Goal: Navigation & Orientation: Locate item on page

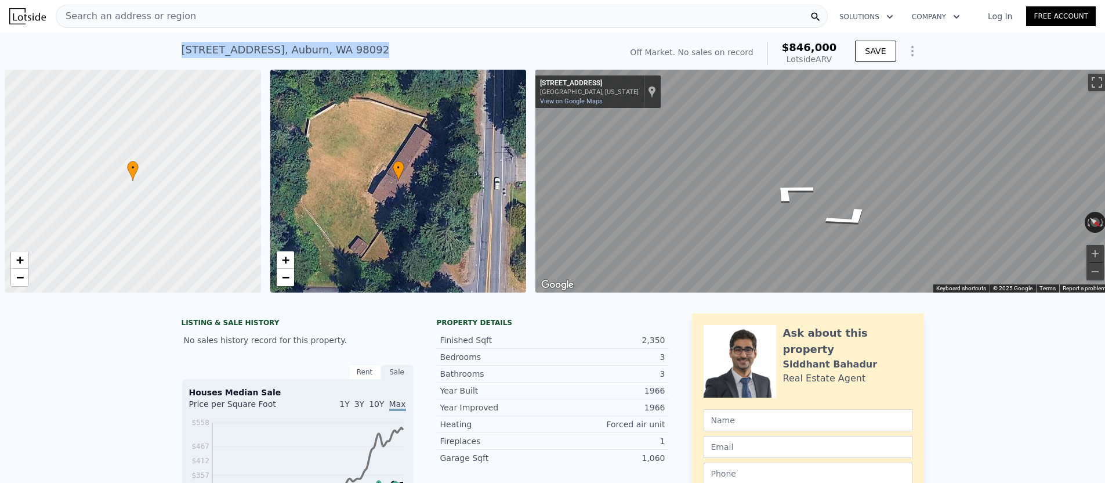
scroll to position [0, 5]
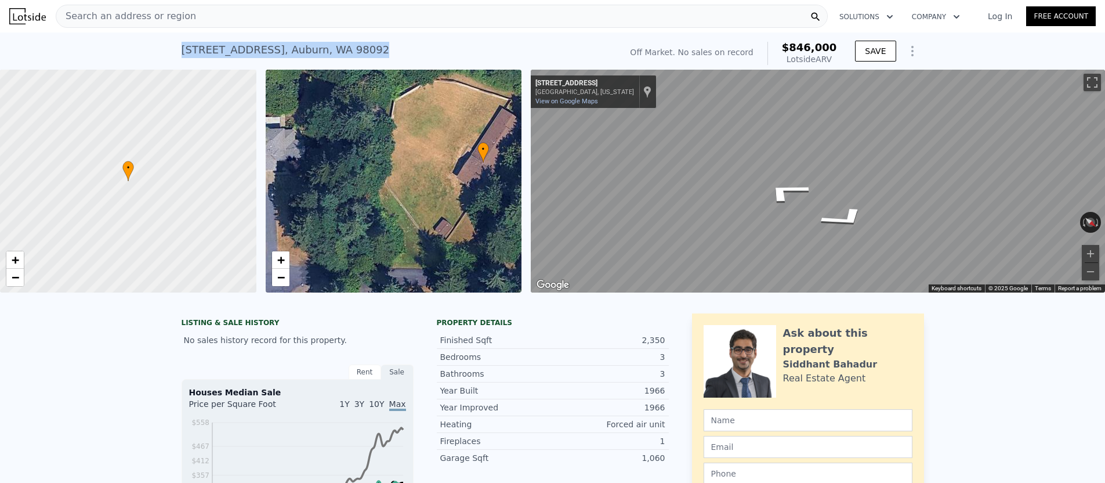
drag, startPoint x: 396, startPoint y: 181, endPoint x: 451, endPoint y: 173, distance: 56.2
click at [465, 174] on div "• + −" at bounding box center [394, 181] width 256 height 223
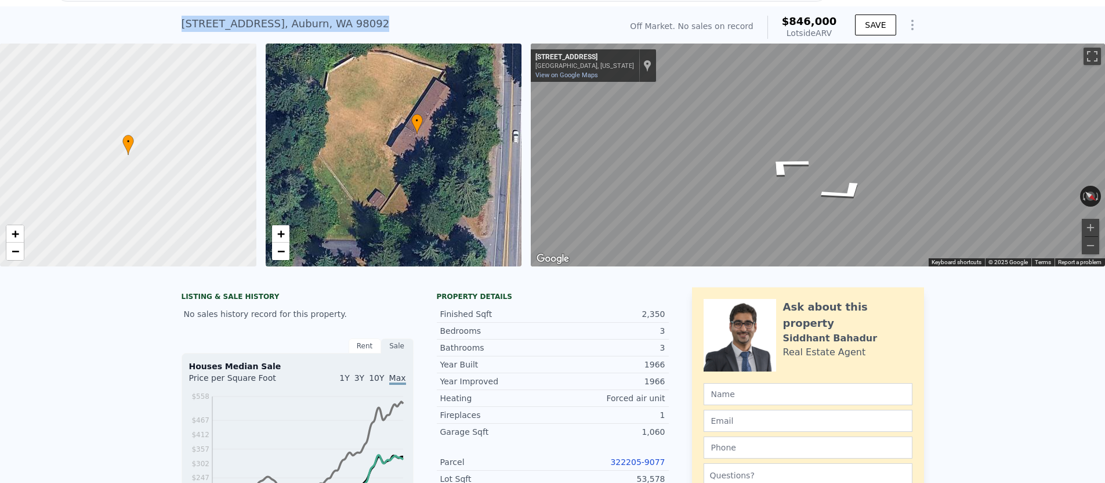
drag, startPoint x: 408, startPoint y: 173, endPoint x: 356, endPoint y: 172, distance: 51.6
click at [356, 172] on div "• + −" at bounding box center [394, 154] width 256 height 223
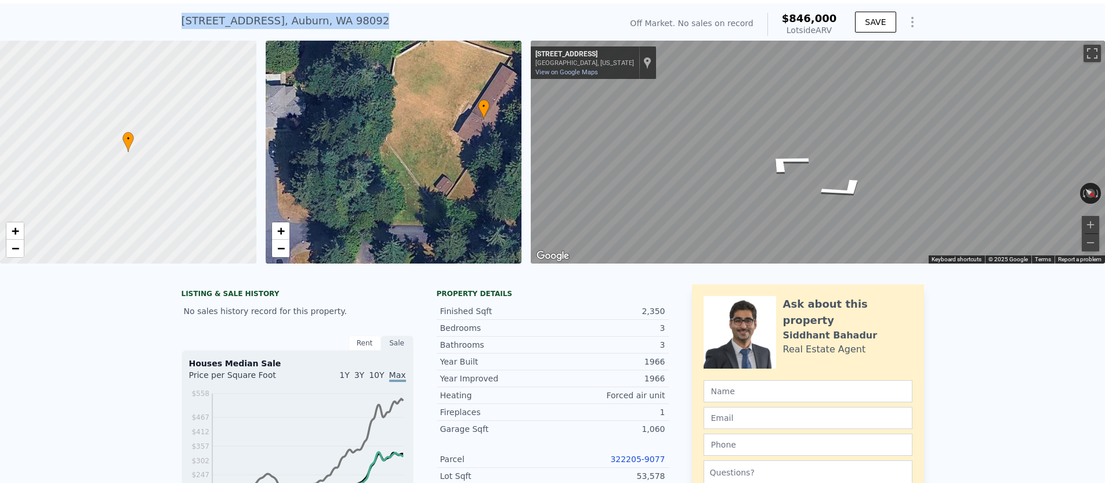
scroll to position [28, 0]
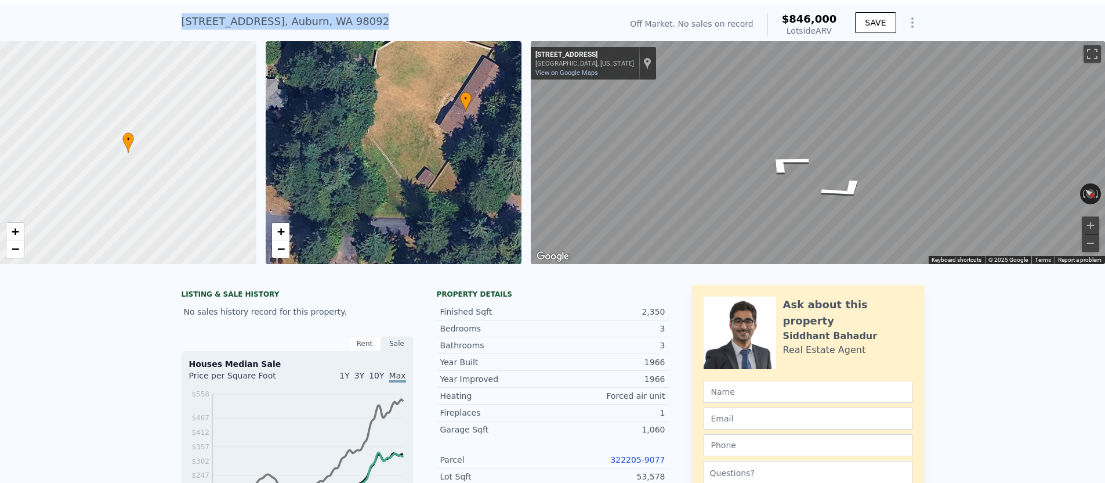
drag, startPoint x: 403, startPoint y: 169, endPoint x: 438, endPoint y: 153, distance: 39.2
click at [438, 153] on div "• + −" at bounding box center [394, 152] width 256 height 223
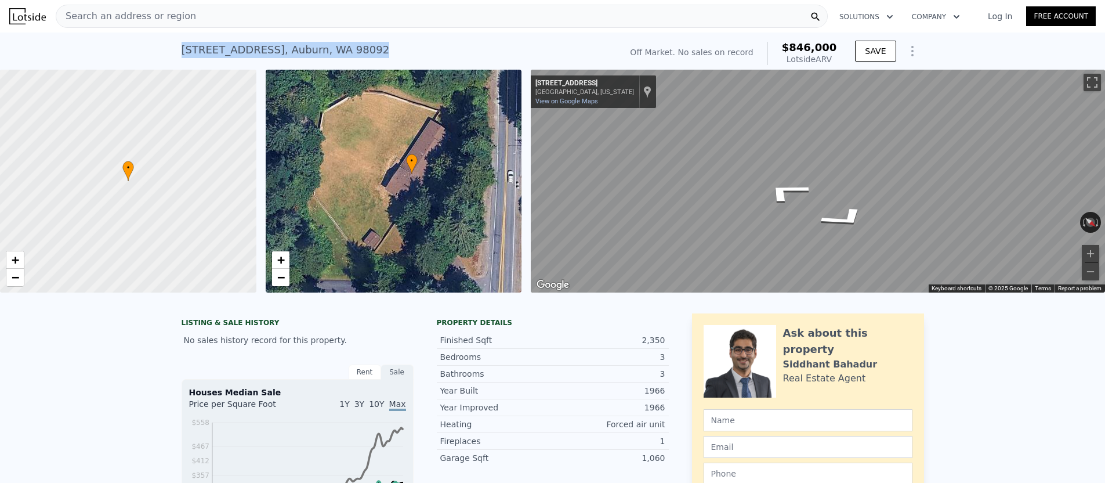
drag, startPoint x: 448, startPoint y: 159, endPoint x: 394, endPoint y: 193, distance: 63.6
click at [394, 193] on div "• + −" at bounding box center [394, 181] width 256 height 223
click at [1087, 252] on button "Zoom in" at bounding box center [1090, 253] width 17 height 17
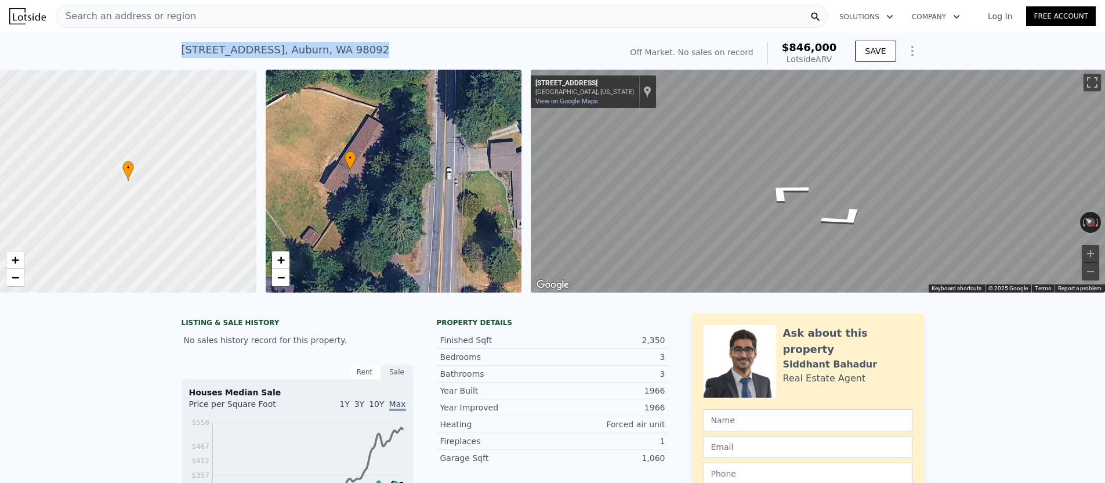
drag, startPoint x: 484, startPoint y: 130, endPoint x: 422, endPoint y: 127, distance: 62.1
click at [422, 127] on div "• + −" at bounding box center [394, 181] width 256 height 223
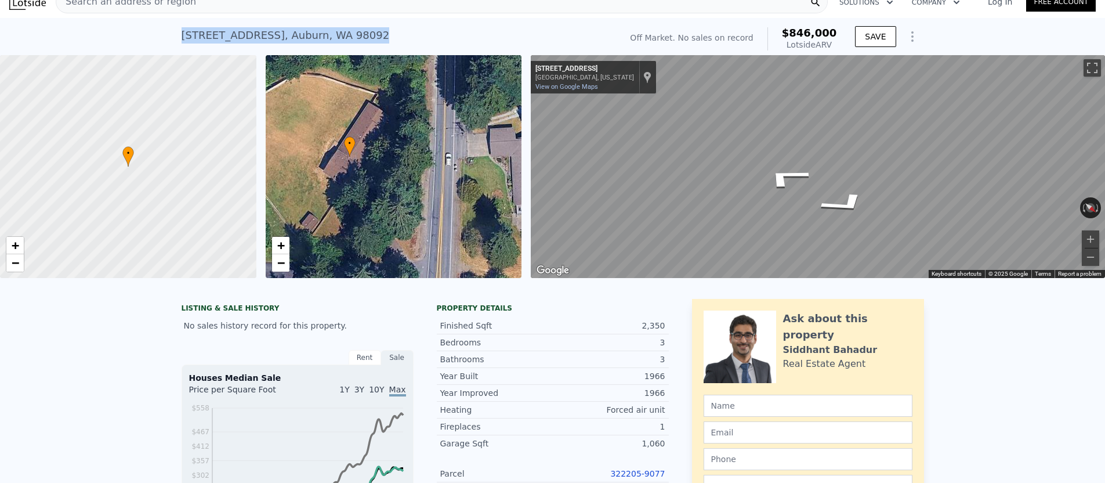
scroll to position [13, 0]
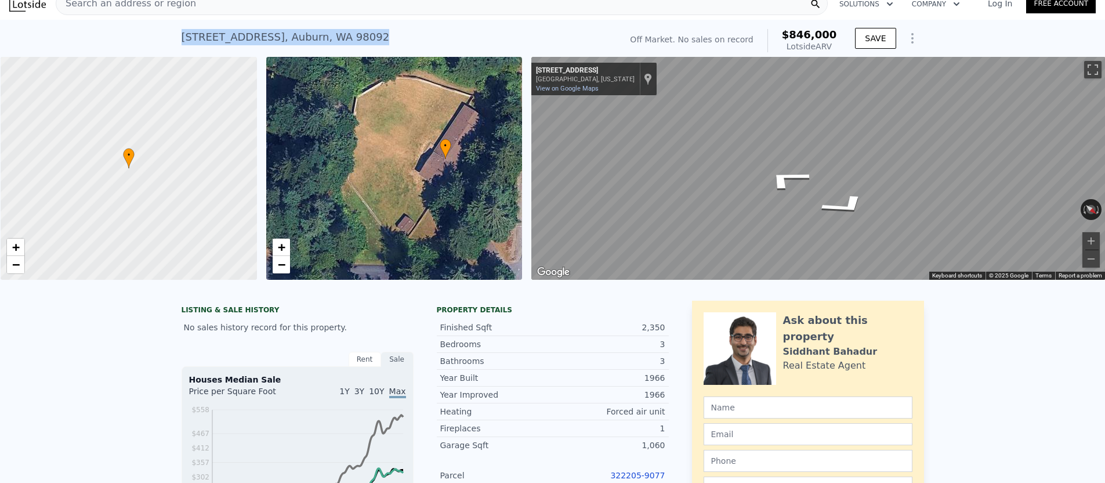
drag, startPoint x: 356, startPoint y: 201, endPoint x: 414, endPoint y: 153, distance: 75.5
click at [414, 156] on div "• + −" at bounding box center [394, 168] width 256 height 223
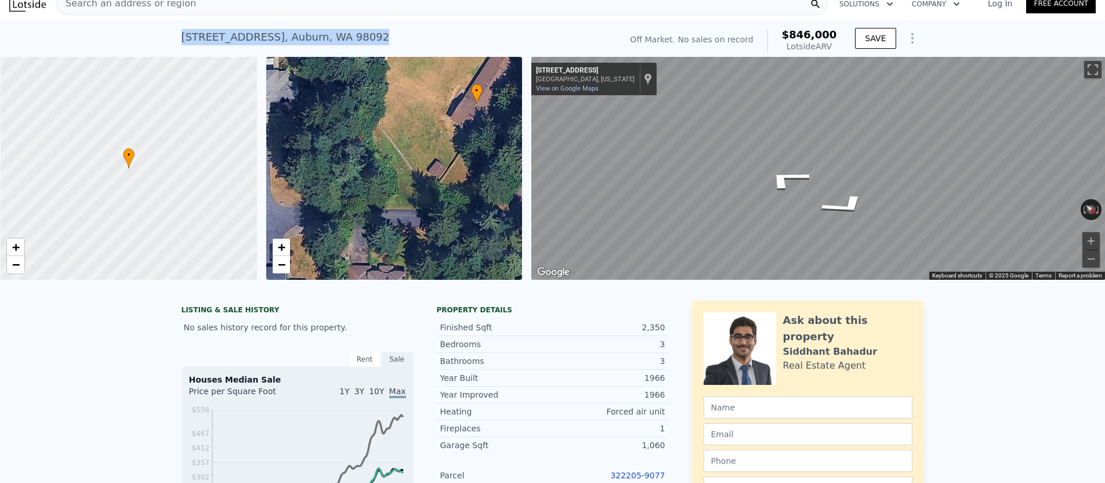
scroll to position [0, 5]
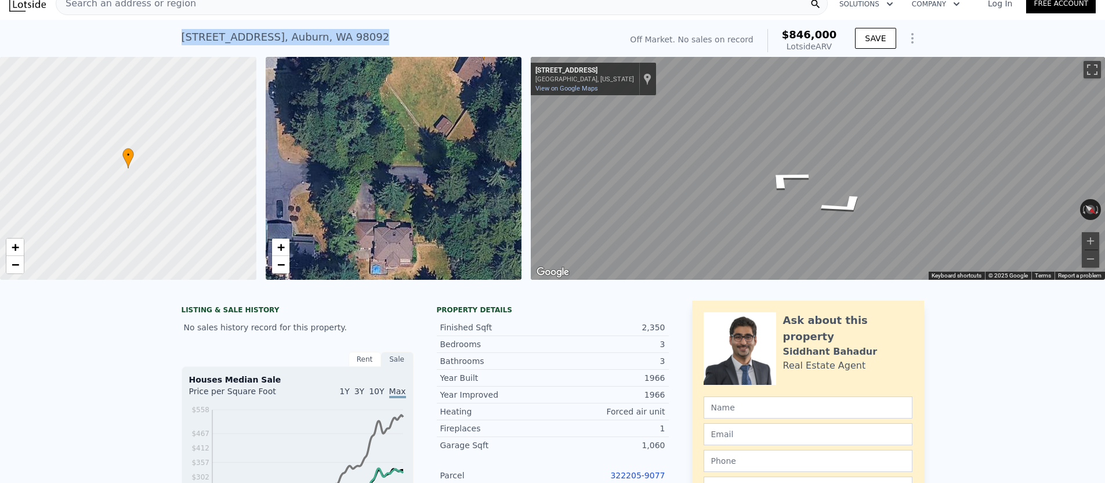
drag, startPoint x: 394, startPoint y: 115, endPoint x: 401, endPoint y: 71, distance: 44.5
click at [402, 71] on div "• + −" at bounding box center [394, 168] width 256 height 223
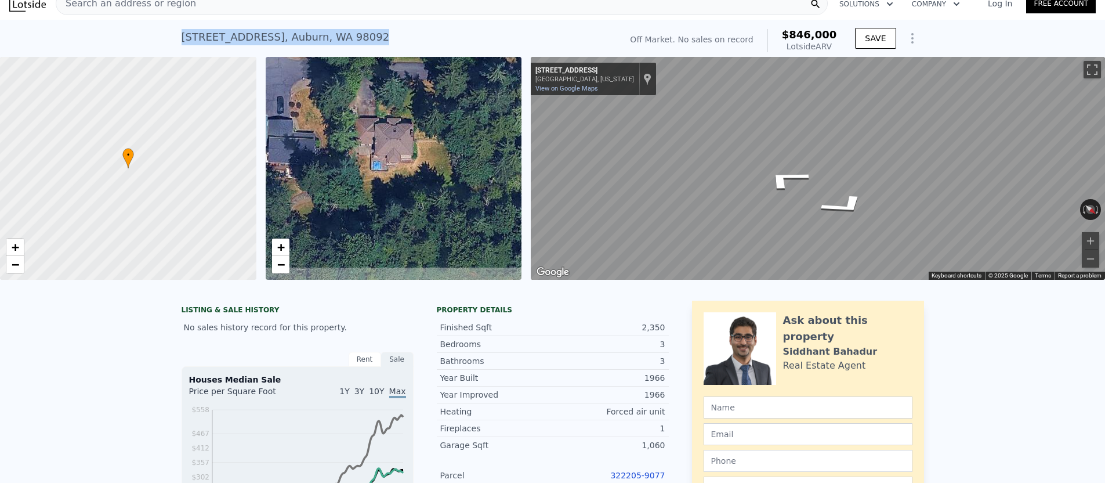
drag, startPoint x: 409, startPoint y: 238, endPoint x: 409, endPoint y: 135, distance: 103.2
click at [409, 135] on div "• + −" at bounding box center [394, 168] width 256 height 223
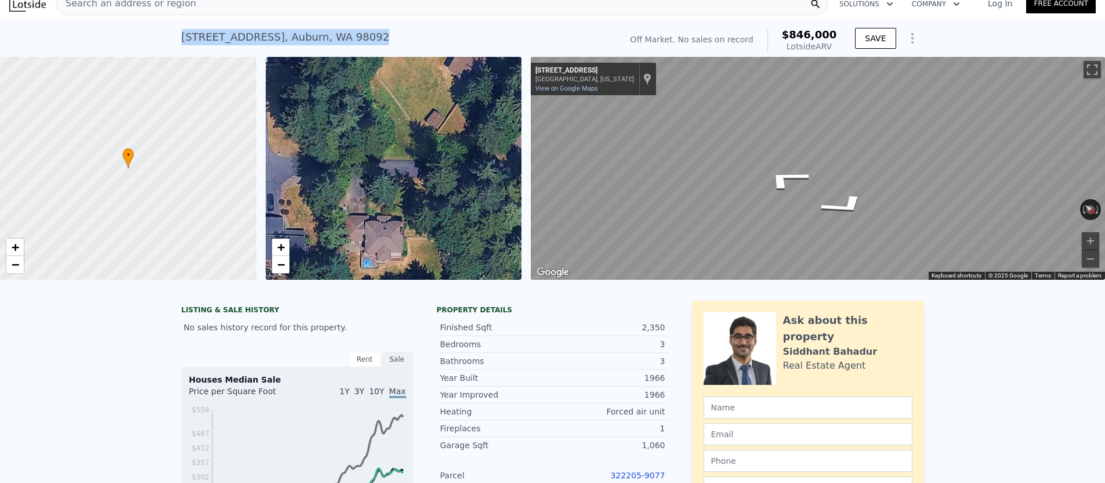
drag, startPoint x: 382, startPoint y: 156, endPoint x: 377, endPoint y: 231, distance: 75.0
click at [377, 231] on div "• + −" at bounding box center [394, 168] width 256 height 223
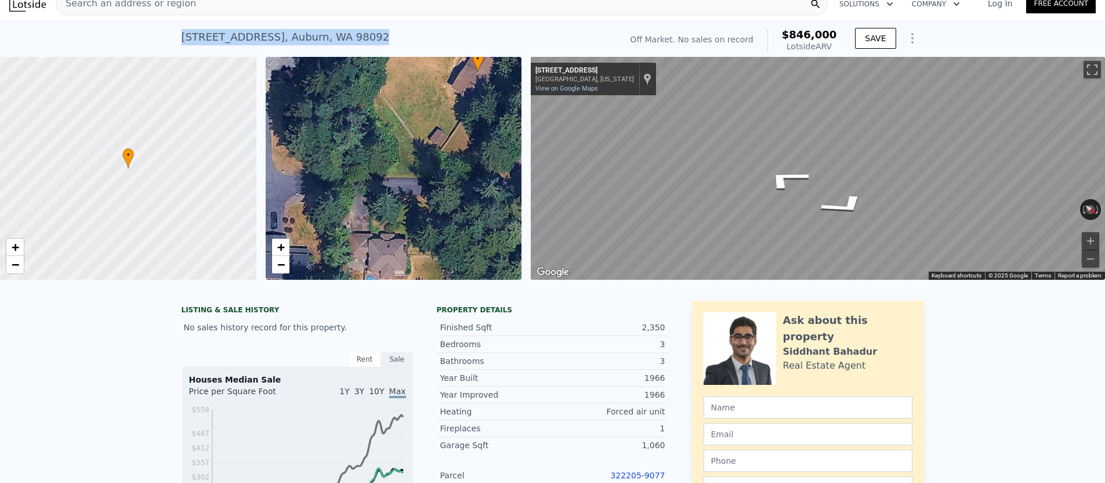
drag, startPoint x: 387, startPoint y: 146, endPoint x: 393, endPoint y: 181, distance: 35.8
click at [393, 184] on div "• + −" at bounding box center [394, 168] width 256 height 223
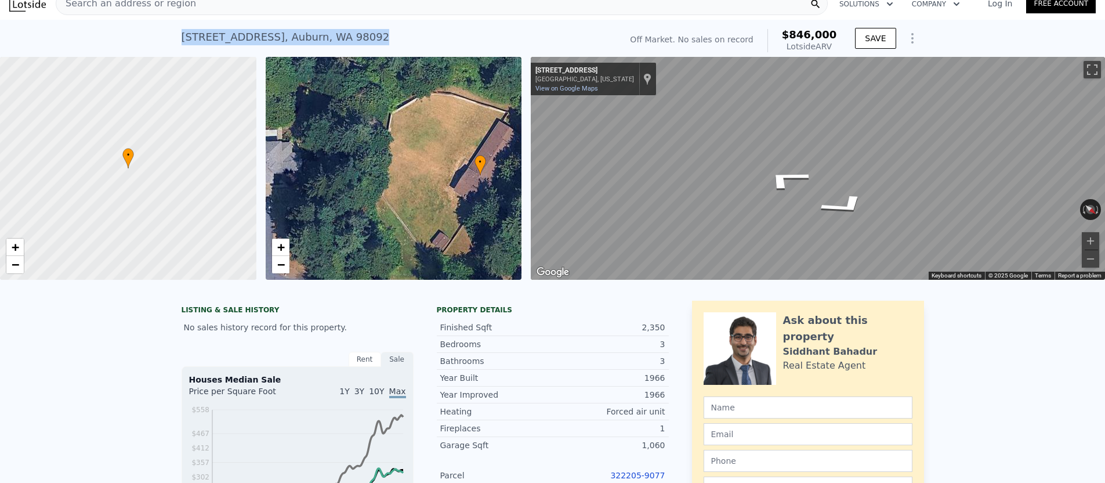
drag, startPoint x: 438, startPoint y: 106, endPoint x: 438, endPoint y: 195, distance: 88.7
click at [438, 195] on div "• + −" at bounding box center [394, 168] width 256 height 223
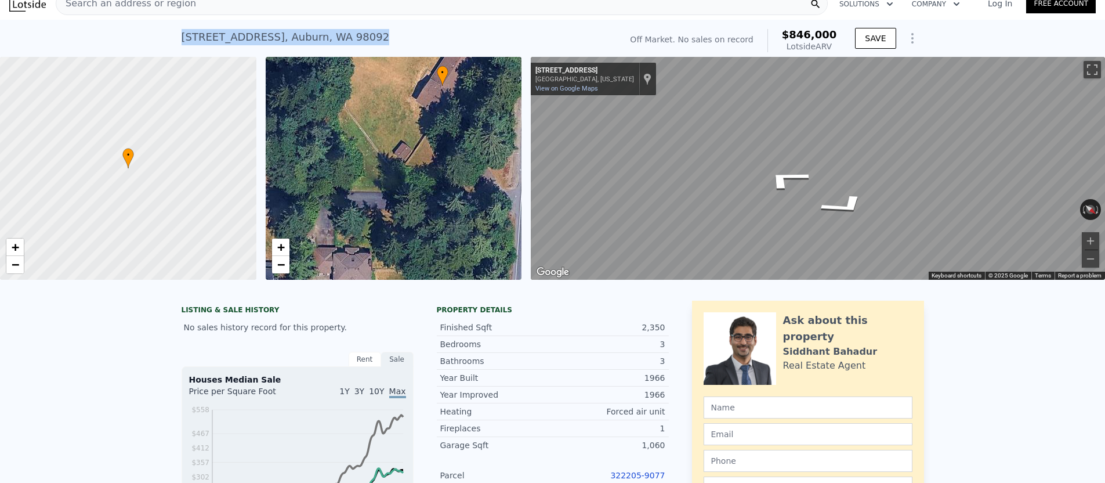
drag, startPoint x: 434, startPoint y: 159, endPoint x: 388, endPoint y: 50, distance: 118.3
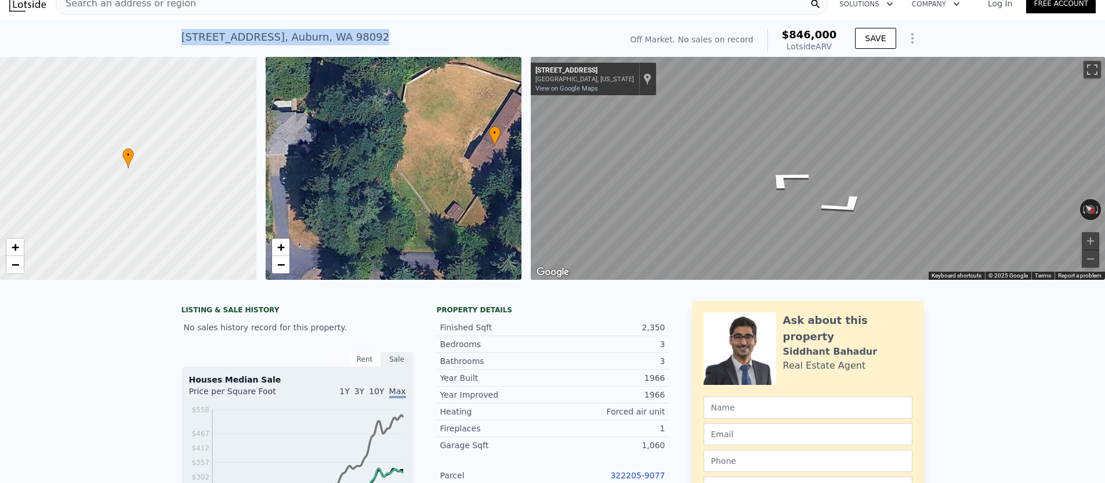
drag, startPoint x: 406, startPoint y: 104, endPoint x: 458, endPoint y: 170, distance: 84.2
click at [465, 175] on div "• + −" at bounding box center [394, 168] width 256 height 223
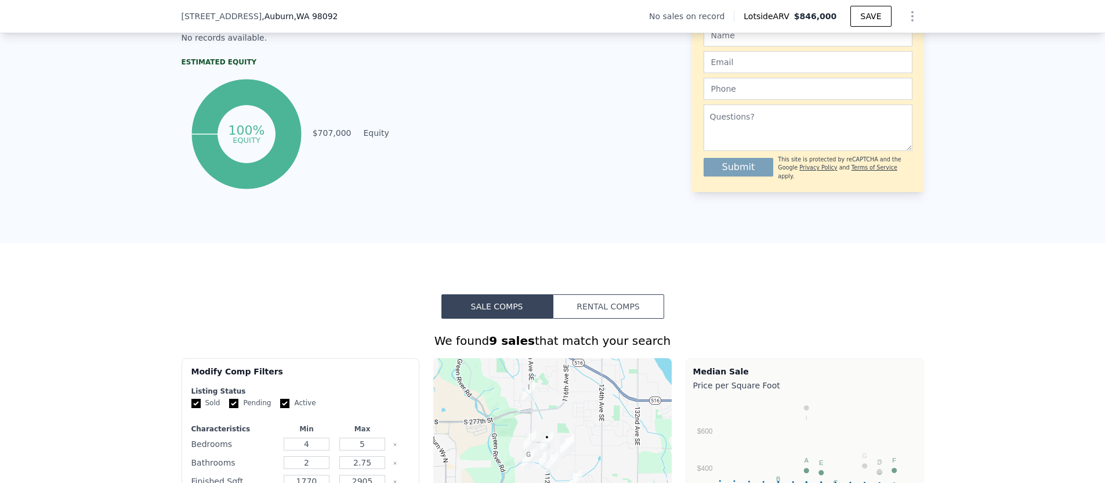
scroll to position [545, 0]
